Goal: Task Accomplishment & Management: Complete application form

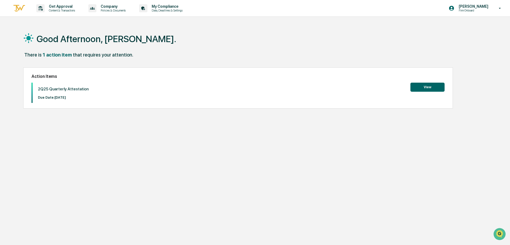
click at [215, 53] on div "There is 1 action item that requires your attention." at bounding box center [252, 57] width 459 height 11
click at [426, 88] on button "View" at bounding box center [427, 87] width 34 height 9
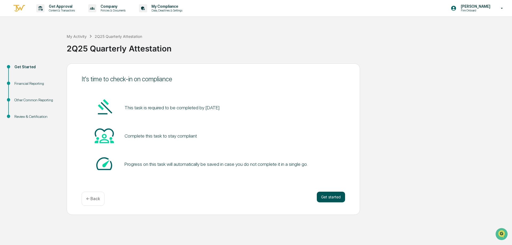
click at [331, 195] on button "Get started" at bounding box center [331, 197] width 28 height 11
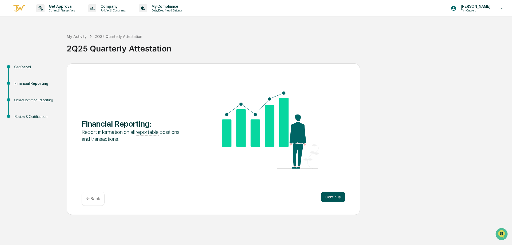
click at [332, 196] on button "Continue" at bounding box center [333, 197] width 24 height 11
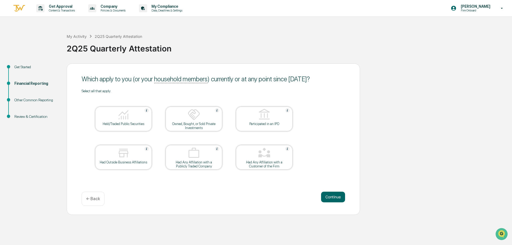
click at [133, 124] on div "Held/Traded Public Securities" at bounding box center [124, 124] width 48 height 4
click at [131, 116] on div at bounding box center [123, 115] width 53 height 14
click at [137, 122] on div "Held/Traded Public Securities" at bounding box center [124, 124] width 48 height 4
click at [340, 198] on button "Continue" at bounding box center [333, 197] width 24 height 11
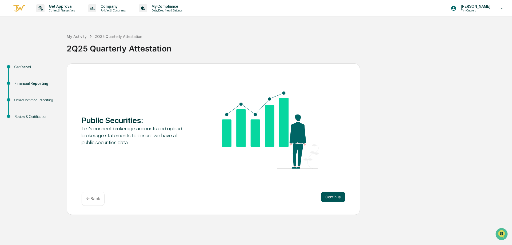
click at [338, 196] on button "Continue" at bounding box center [333, 197] width 24 height 11
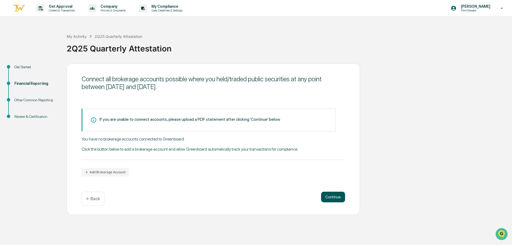
click at [336, 198] on button "Continue" at bounding box center [333, 197] width 24 height 11
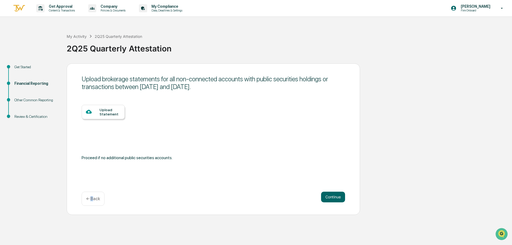
click at [93, 195] on div "← Back" at bounding box center [93, 199] width 23 height 14
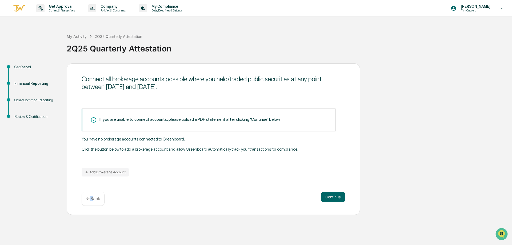
drag, startPoint x: 79, startPoint y: 81, endPoint x: 245, endPoint y: 98, distance: 166.8
click at [245, 98] on div "Connect all brokerage accounts possible where you held/traded public securities…" at bounding box center [213, 140] width 293 height 152
click at [229, 89] on div "Connect all brokerage accounts possible where you held/traded public securities…" at bounding box center [214, 82] width 264 height 15
drag, startPoint x: 223, startPoint y: 92, endPoint x: 240, endPoint y: 155, distance: 66.0
click at [240, 155] on div "Connect all brokerage accounts possible where you held/traded public securities…" at bounding box center [213, 140] width 293 height 152
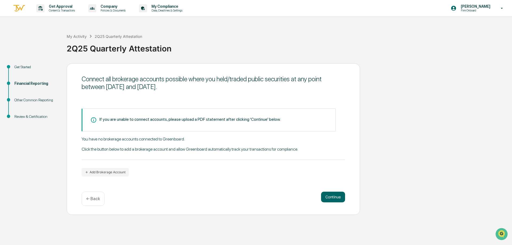
click at [230, 148] on div "You have no brokerage accounts connected to Greenboard. Click the button below …" at bounding box center [214, 148] width 264 height 23
click at [335, 197] on button "Continue" at bounding box center [333, 197] width 24 height 11
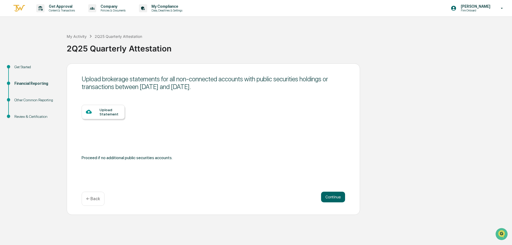
click at [117, 108] on div "Upload Statement" at bounding box center [110, 112] width 21 height 9
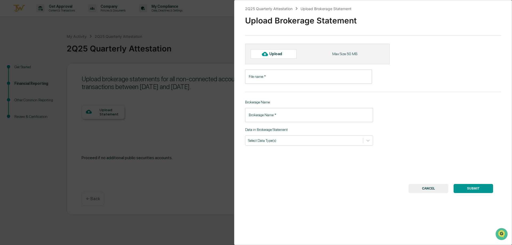
click at [297, 75] on input "File name   *" at bounding box center [308, 77] width 127 height 14
click at [293, 114] on input "Brokerage Name   *" at bounding box center [309, 115] width 128 height 14
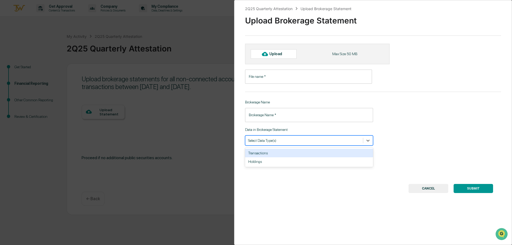
click at [294, 138] on div "Select Data Type(s)" at bounding box center [304, 140] width 118 height 7
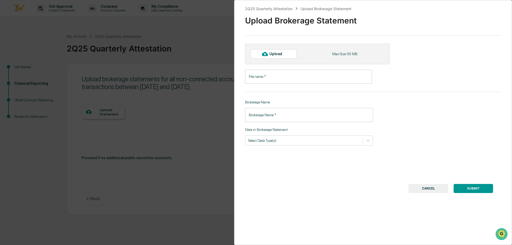
click at [272, 55] on div "Upload" at bounding box center [277, 54] width 17 height 4
type input "**********"
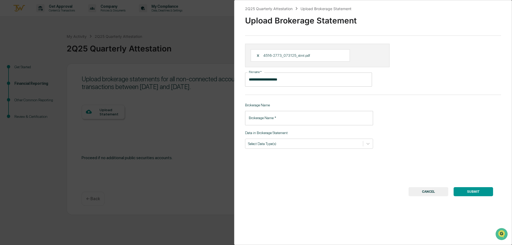
click at [269, 118] on input "Brokerage Name   *" at bounding box center [309, 118] width 128 height 14
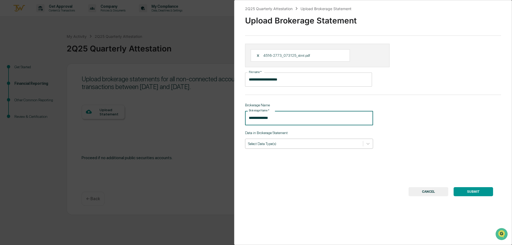
type input "**********"
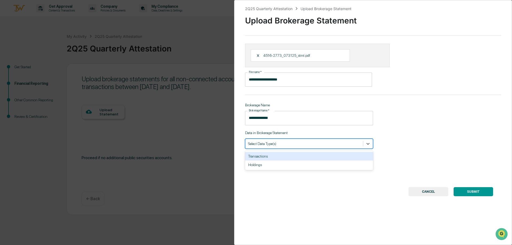
click at [308, 146] on div at bounding box center [304, 143] width 112 height 5
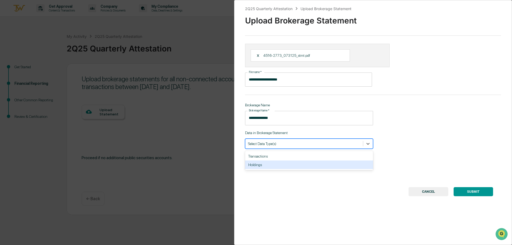
click at [309, 163] on div "Holdings" at bounding box center [309, 165] width 128 height 9
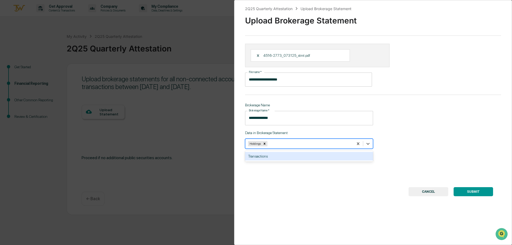
click at [310, 156] on div "Transactions" at bounding box center [309, 156] width 128 height 9
click at [327, 175] on div "**********" at bounding box center [373, 122] width 278 height 245
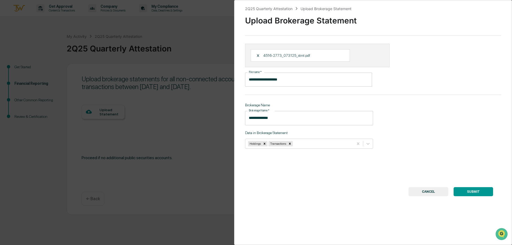
click at [487, 192] on button "SUBMIT" at bounding box center [473, 191] width 39 height 9
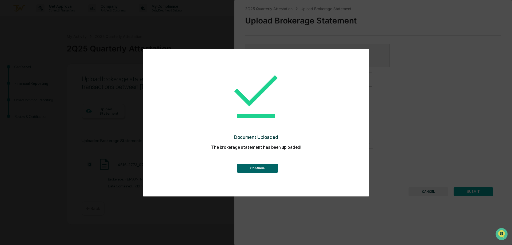
click at [262, 168] on button "Continue" at bounding box center [257, 168] width 41 height 9
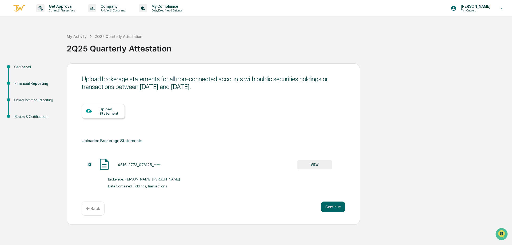
click at [317, 166] on button "VIEW" at bounding box center [314, 164] width 35 height 9
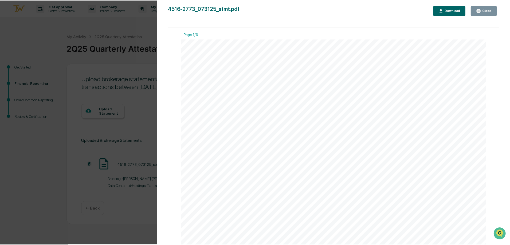
scroll to position [27, 0]
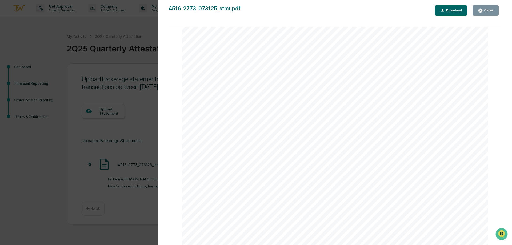
click at [493, 10] on div "Close" at bounding box center [488, 11] width 10 height 4
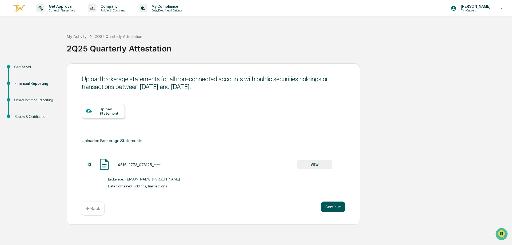
click at [335, 208] on button "Continue" at bounding box center [333, 207] width 24 height 11
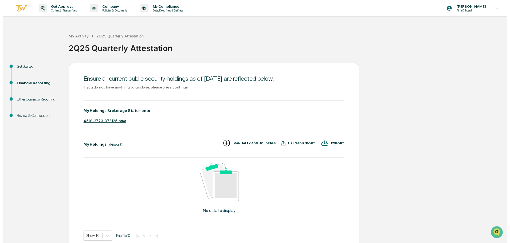
scroll to position [26, 0]
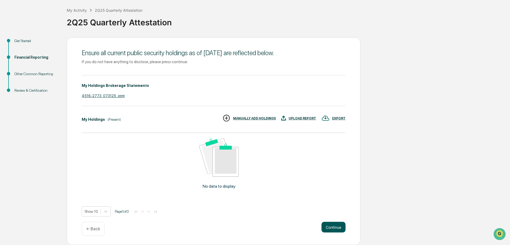
click at [340, 229] on button "Continue" at bounding box center [333, 227] width 24 height 11
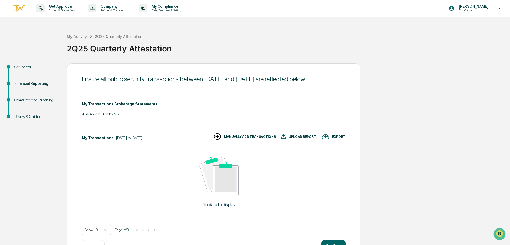
scroll to position [18, 0]
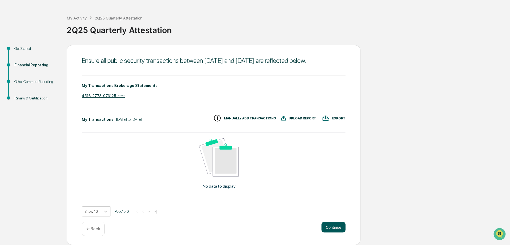
click at [331, 222] on button "Continue" at bounding box center [333, 227] width 24 height 11
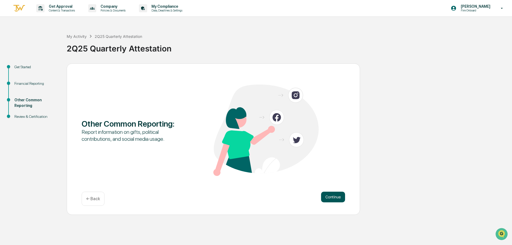
click at [337, 194] on button "Continue" at bounding box center [333, 197] width 24 height 11
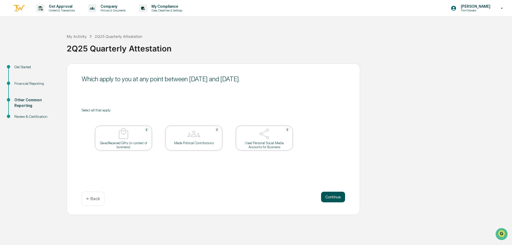
click at [327, 202] on button "Continue" at bounding box center [333, 197] width 24 height 11
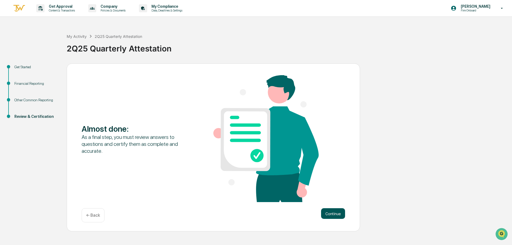
click at [340, 215] on button "Continue" at bounding box center [333, 213] width 24 height 11
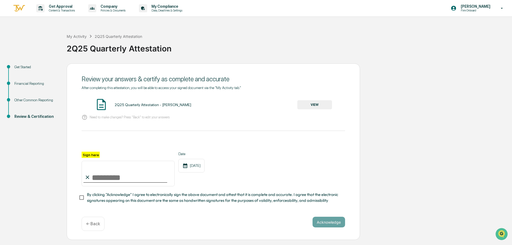
click at [122, 179] on input "Sign here" at bounding box center [128, 174] width 93 height 26
type input "**********"
click at [241, 170] on div "**********" at bounding box center [214, 169] width 264 height 35
click at [199, 202] on span "By clicking "Acknowledge" I agree to electronically sign the above document and…" at bounding box center [214, 198] width 254 height 12
click at [329, 225] on button "Acknowledge" at bounding box center [329, 222] width 33 height 11
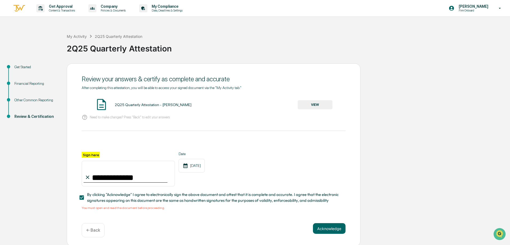
click at [314, 101] on button "VIEW" at bounding box center [314, 104] width 35 height 9
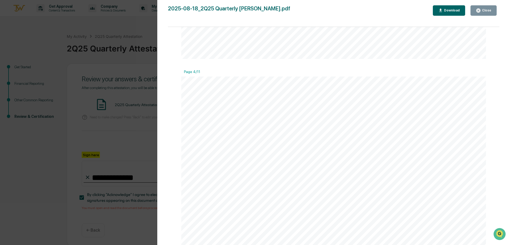
scroll to position [1387, 0]
click at [485, 13] on div "Close" at bounding box center [482, 10] width 15 height 5
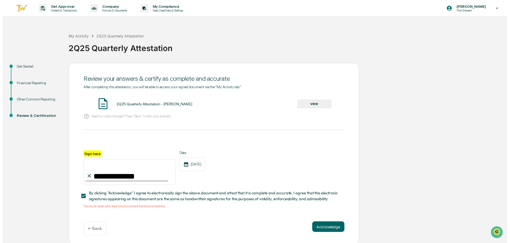
scroll to position [3, 0]
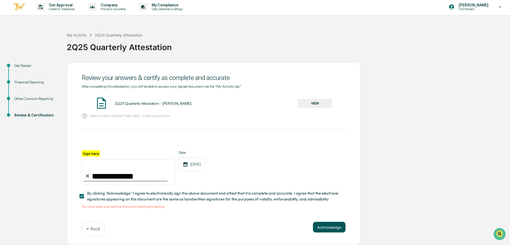
click at [327, 224] on button "Acknowledge" at bounding box center [329, 227] width 33 height 11
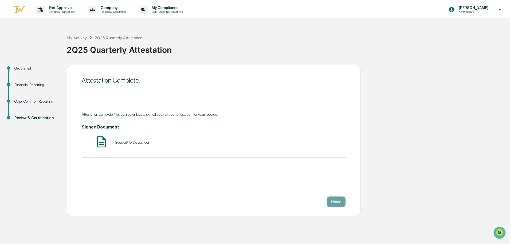
scroll to position [0, 0]
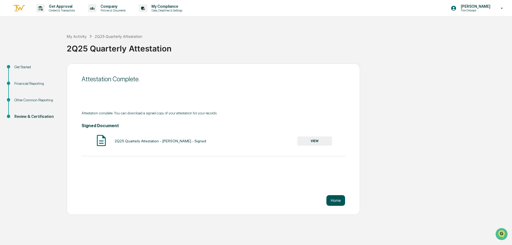
click at [335, 197] on button "Home" at bounding box center [336, 200] width 19 height 11
